Goal: Task Accomplishment & Management: Manage account settings

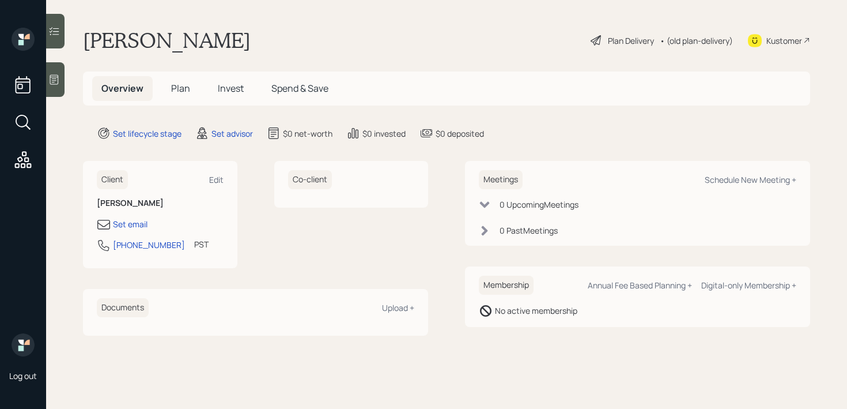
click at [55, 80] on icon at bounding box center [54, 80] width 9 height 10
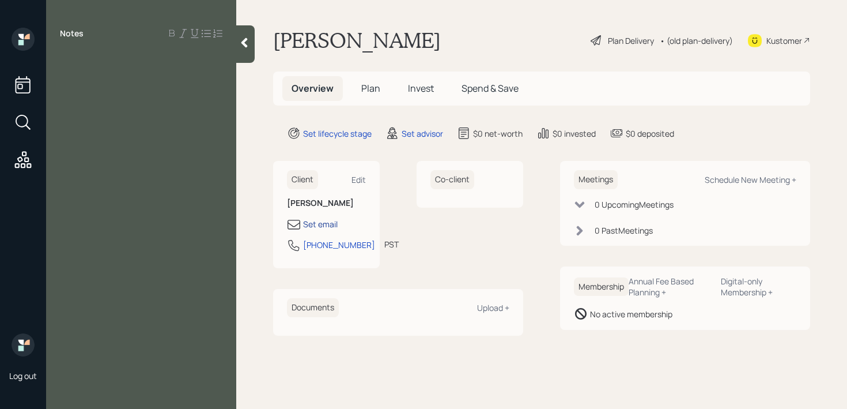
click at [322, 226] on div "Set email" at bounding box center [320, 224] width 35 height 12
select select "America/Los_Angeles"
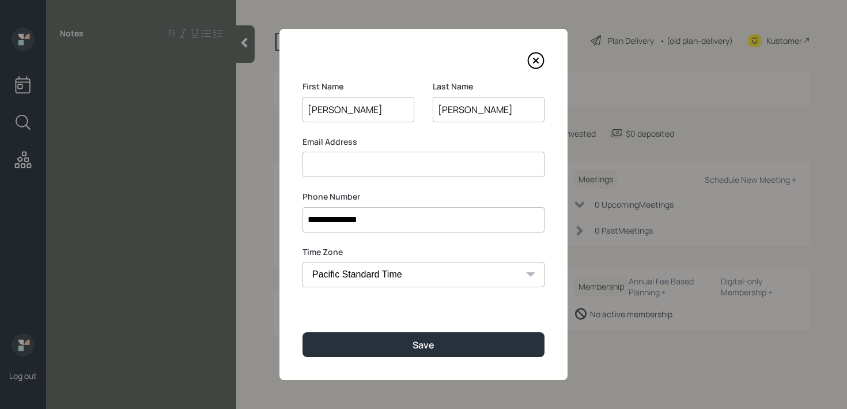
click at [377, 173] on input at bounding box center [424, 164] width 242 height 25
paste input "johnpg9@aol.com"
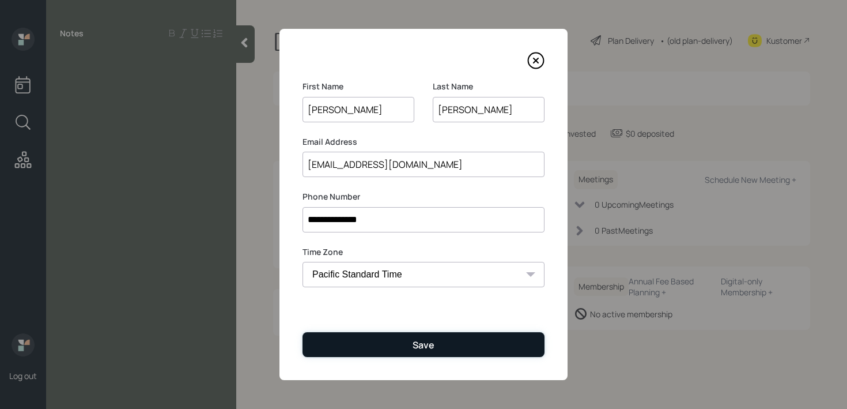
click at [425, 348] on div "Save" at bounding box center [424, 344] width 22 height 13
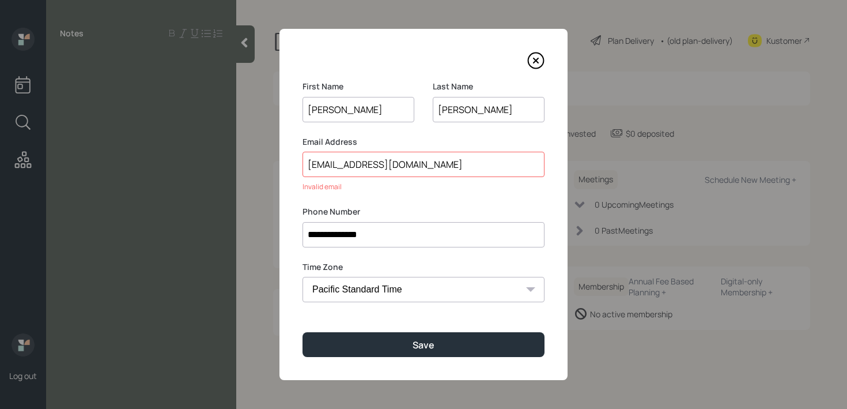
click at [310, 168] on input "johnpg9@aol.com" at bounding box center [424, 164] width 242 height 25
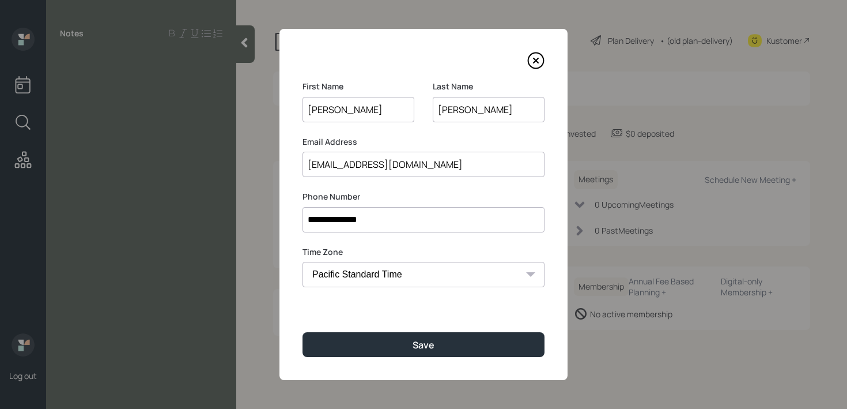
type input "johnpg9@aol.com"
click at [408, 368] on div "**********" at bounding box center [424, 204] width 288 height 351
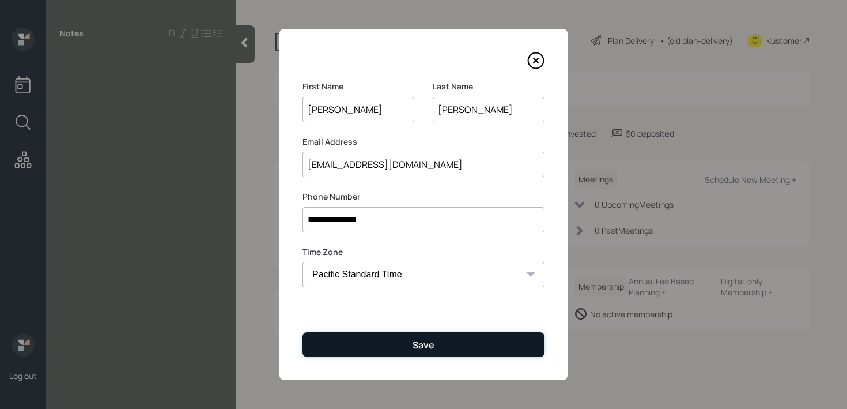
click at [414, 354] on button "Save" at bounding box center [424, 344] width 242 height 25
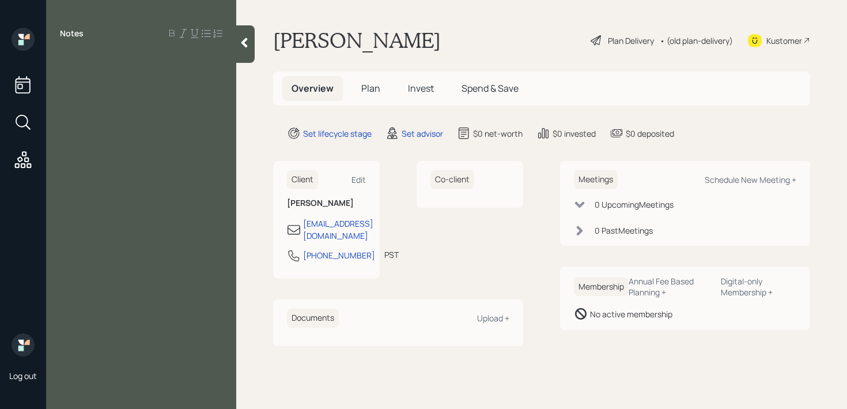
click at [122, 70] on div "Notes" at bounding box center [141, 211] width 190 height 367
click at [136, 73] on div "Notes" at bounding box center [141, 211] width 190 height 367
click at [136, 92] on div "Notes" at bounding box center [141, 211] width 190 height 367
click at [84, 58] on div at bounding box center [141, 59] width 163 height 13
drag, startPoint x: 192, startPoint y: 85, endPoint x: 0, endPoint y: 56, distance: 194.0
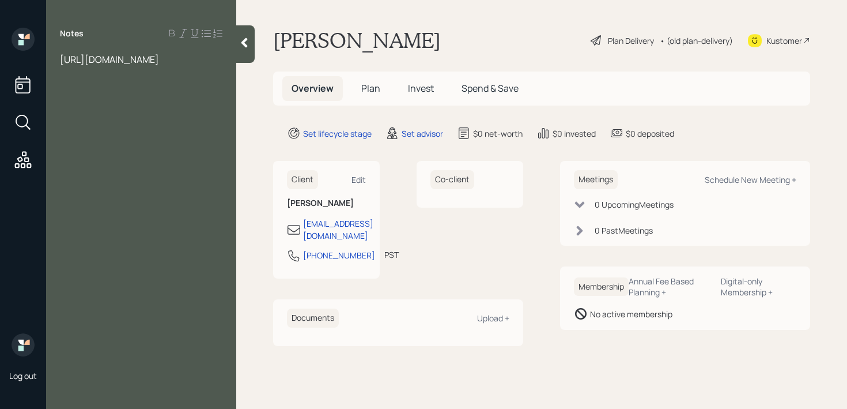
click at [0, 56] on div "Log out Notes https://docs.google.com/document/d/12LKqN2o1tcbn3IDe3Li2LzQVNsL1D…" at bounding box center [423, 204] width 847 height 409
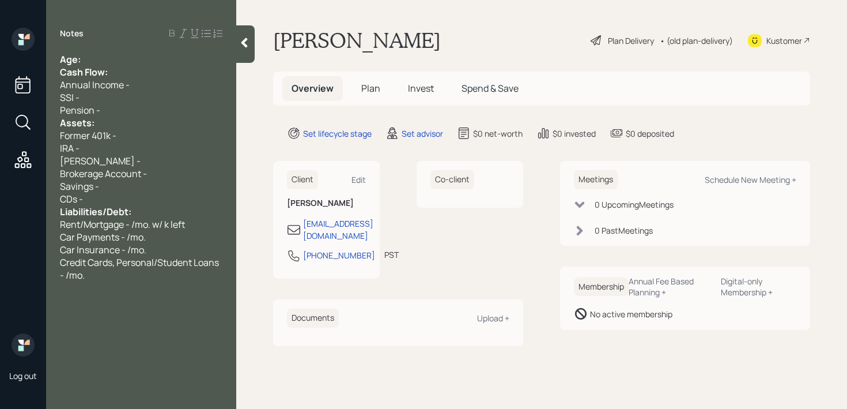
click at [149, 63] on div "Age:" at bounding box center [141, 59] width 163 height 13
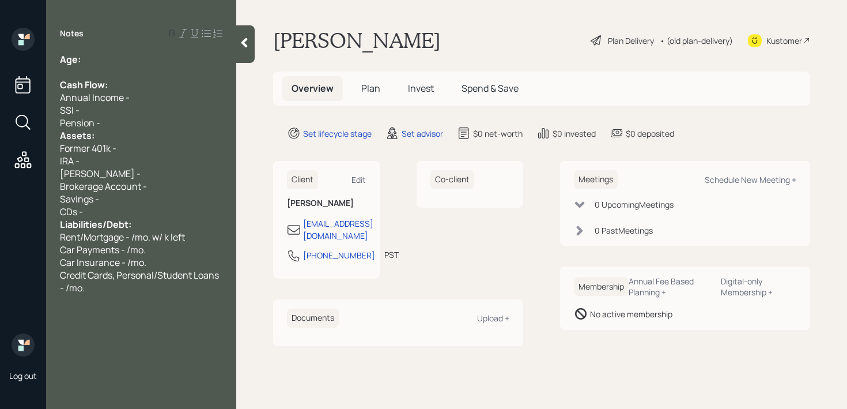
click at [120, 123] on div "Pension -" at bounding box center [141, 122] width 163 height 13
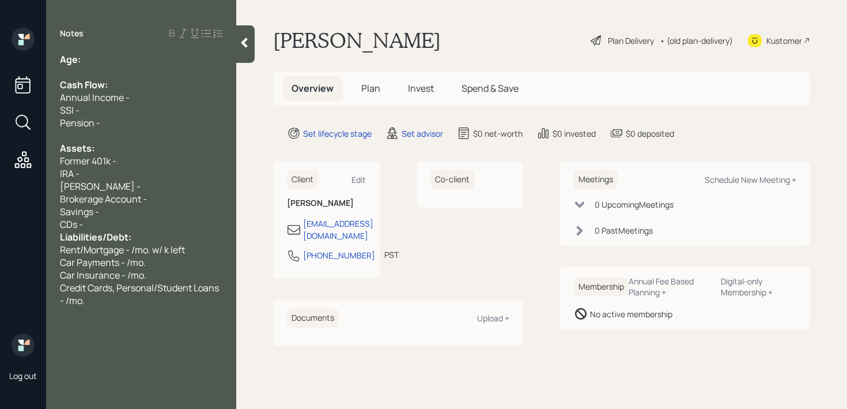
click at [114, 216] on div "Savings -" at bounding box center [141, 211] width 163 height 13
click at [116, 222] on div "CDs -" at bounding box center [141, 224] width 163 height 13
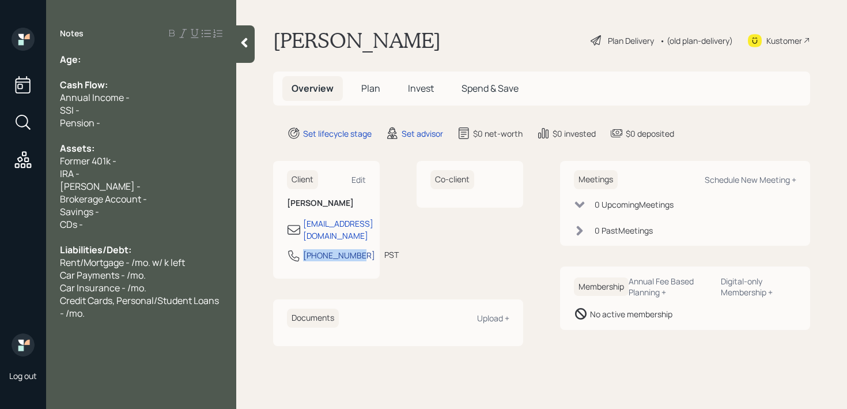
drag, startPoint x: 323, startPoint y: 257, endPoint x: 305, endPoint y: 246, distance: 21.4
click at [305, 249] on div "310-849-1286" at bounding box center [339, 255] width 72 height 12
select select "America/Los_Angeles"
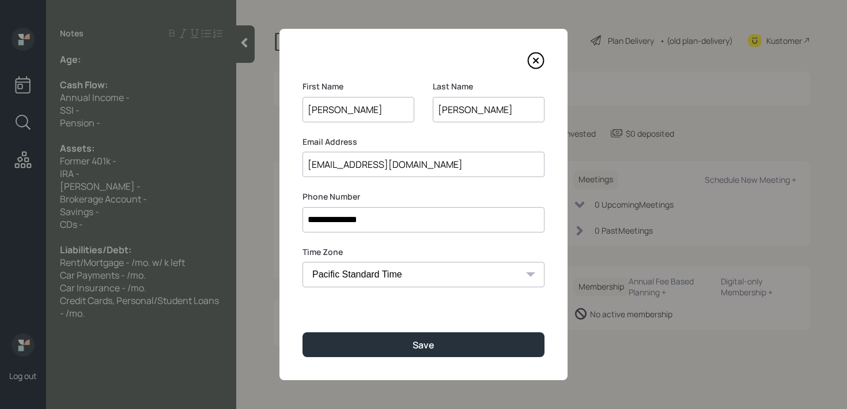
drag, startPoint x: 400, startPoint y: 218, endPoint x: 241, endPoint y: 218, distance: 159.1
click at [241, 218] on div "**********" at bounding box center [423, 204] width 847 height 409
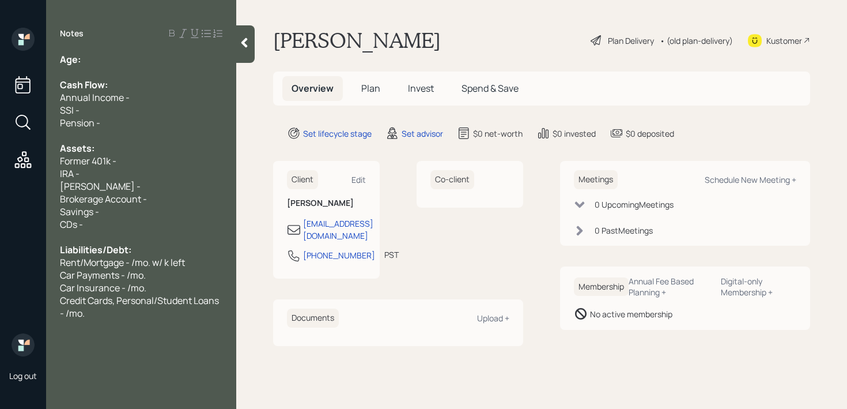
click at [122, 191] on div "Roth IRA -" at bounding box center [141, 186] width 163 height 13
drag, startPoint x: 135, startPoint y: 184, endPoint x: 104, endPoint y: 184, distance: 31.1
click at [104, 184] on div "Roth IRA - 120k" at bounding box center [141, 186] width 163 height 13
copy span "120k"
click at [183, 188] on div "Roth IRA -" at bounding box center [141, 186] width 163 height 13
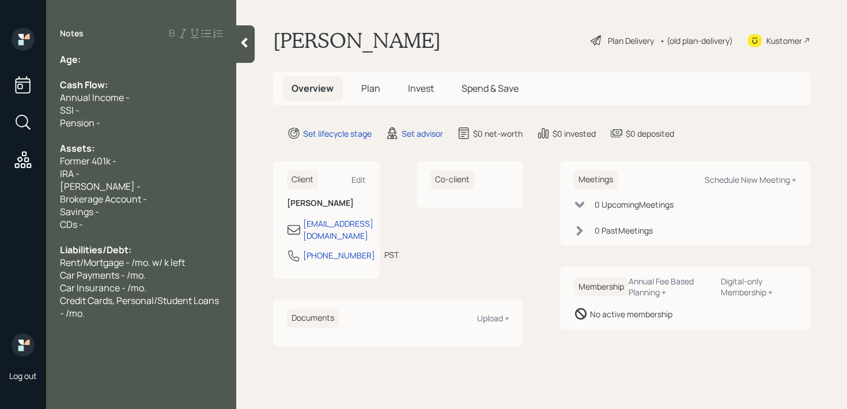
click at [183, 196] on div "Brokerage Account -" at bounding box center [141, 198] width 163 height 13
click at [109, 175] on div "IRA -" at bounding box center [141, 173] width 163 height 13
drag, startPoint x: 178, startPoint y: 199, endPoint x: 0, endPoint y: 199, distance: 178.1
click at [0, 199] on div "Log out Notes Age: Cash Flow: Annual Income - SSI - Pension - Assets: Former 40…" at bounding box center [423, 204] width 847 height 409
click at [101, 180] on span "Roth IRA -" at bounding box center [100, 186] width 81 height 13
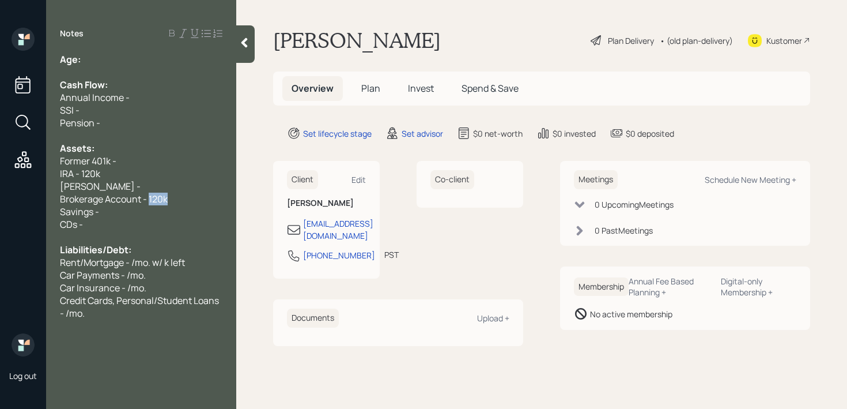
drag, startPoint x: 168, startPoint y: 198, endPoint x: 150, endPoint y: 198, distance: 18.4
click at [150, 198] on div "Brokerage Account - 120k" at bounding box center [141, 198] width 163 height 13
click at [130, 41] on div "Notes Age: Cash Flow: Annual Income - SSI - Pension - Assets: Former 401k - IRA…" at bounding box center [141, 211] width 190 height 367
click at [130, 61] on div "Age:" at bounding box center [141, 59] width 163 height 13
drag, startPoint x: 104, startPoint y: 58, endPoint x: 82, endPoint y: 58, distance: 21.3
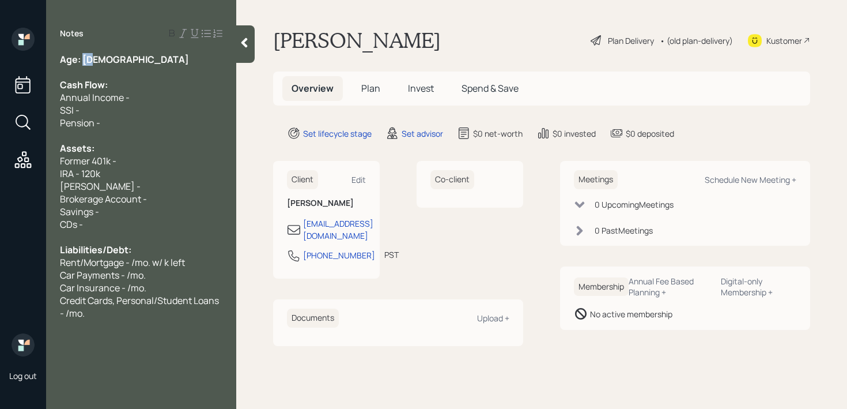
click at [82, 58] on div "Age: 74" at bounding box center [141, 59] width 163 height 13
click at [183, 124] on div "Pension -" at bounding box center [141, 122] width 163 height 13
click at [149, 54] on div "Age: 74" at bounding box center [141, 59] width 163 height 13
click at [97, 172] on span "IRA - 120k" at bounding box center [80, 173] width 40 height 13
click at [124, 169] on div "IRA - 129k" at bounding box center [141, 173] width 163 height 13
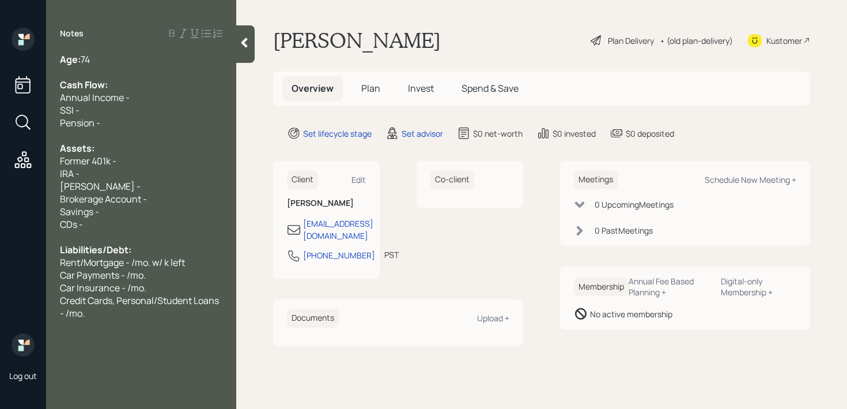
click at [782, 45] on div "Kustomer" at bounding box center [785, 41] width 36 height 12
